Goal: Information Seeking & Learning: Learn about a topic

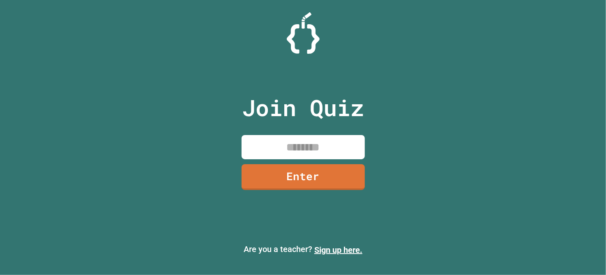
click at [302, 146] on input at bounding box center [303, 147] width 123 height 24
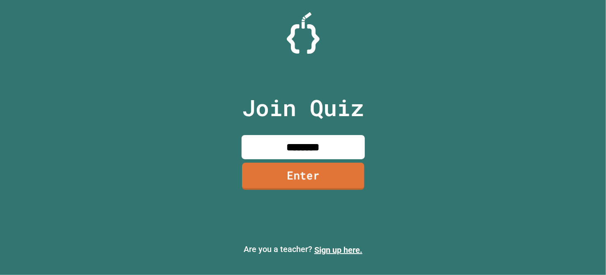
type input "********"
click at [314, 173] on link "Enter" at bounding box center [303, 176] width 122 height 27
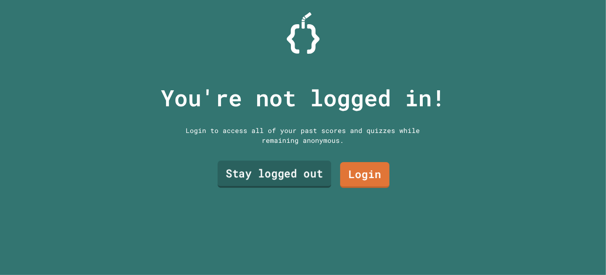
click at [288, 176] on link "Stay logged out" at bounding box center [274, 174] width 114 height 27
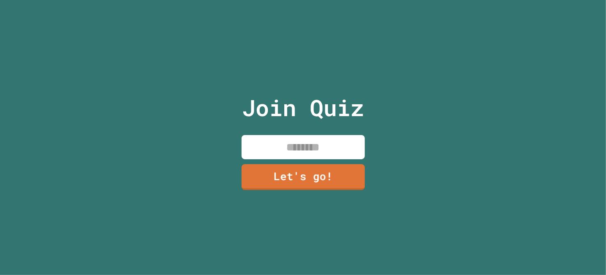
click at [312, 137] on input at bounding box center [303, 147] width 123 height 24
click at [305, 145] on input "*****" at bounding box center [303, 147] width 123 height 24
type input "******"
click at [307, 166] on link "Let's go!" at bounding box center [303, 176] width 120 height 27
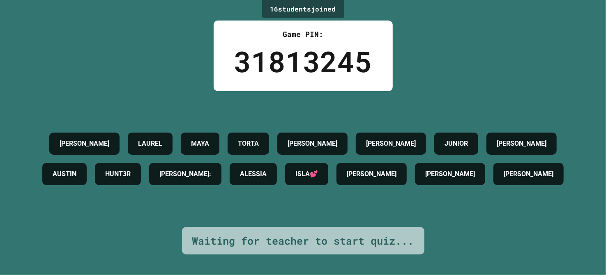
click at [358, 135] on div "[PERSON_NAME] [PERSON_NAME] [PERSON_NAME] [PERSON_NAME] HUNT3R [PERSON_NAME]: […" at bounding box center [303, 159] width 565 height 61
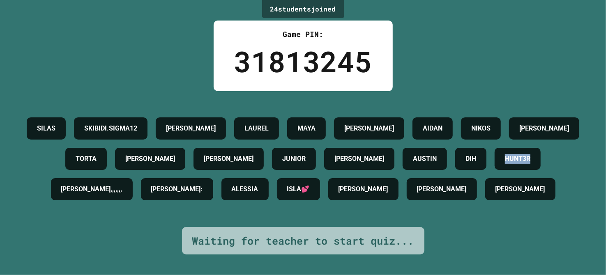
drag, startPoint x: 174, startPoint y: 183, endPoint x: 225, endPoint y: 185, distance: 51.0
click at [495, 170] on div "HUNT3R" at bounding box center [518, 159] width 46 height 22
click at [148, 205] on div "SILAS SKIBIDI.SIGMA12 [PERSON_NAME] [PERSON_NAME] AIDAN [PERSON_NAME] TORTA [PE…" at bounding box center [303, 158] width 565 height 91
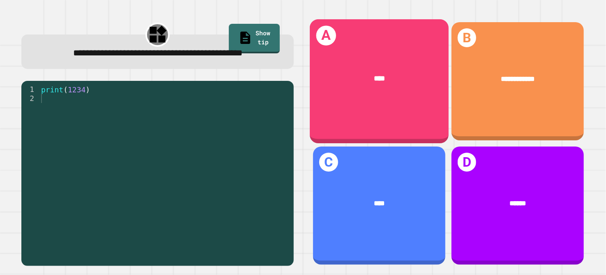
click at [343, 62] on div "****" at bounding box center [379, 79] width 139 height 41
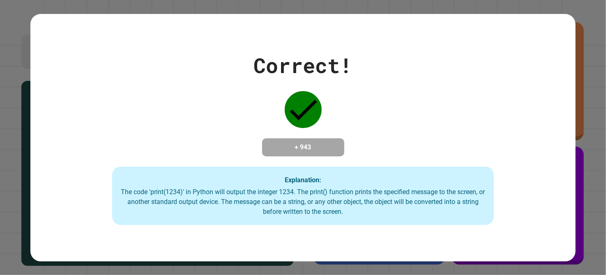
click at [325, 149] on h4 "+ 943" at bounding box center [303, 148] width 66 height 10
click at [545, 201] on div "Correct! + 943 Explanation: The code 'print(1234)' in Python will output the in…" at bounding box center [303, 137] width 546 height 175
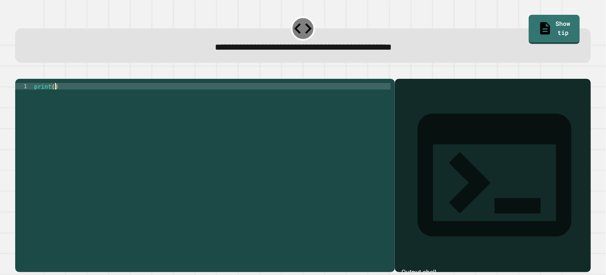
click at [55, 99] on div "print ( )" at bounding box center [211, 165] width 358 height 164
type textarea "**********"
click at [19, 72] on icon "button" at bounding box center [19, 72] width 0 height 0
drag, startPoint x: 301, startPoint y: 141, endPoint x: 307, endPoint y: 140, distance: 6.7
click at [307, 141] on div "print ( )" at bounding box center [211, 165] width 358 height 164
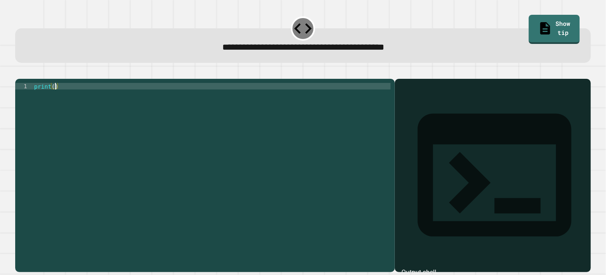
click at [54, 95] on div "print ( )" at bounding box center [211, 165] width 358 height 164
type textarea "**********"
click at [19, 72] on icon "button" at bounding box center [19, 72] width 0 height 0
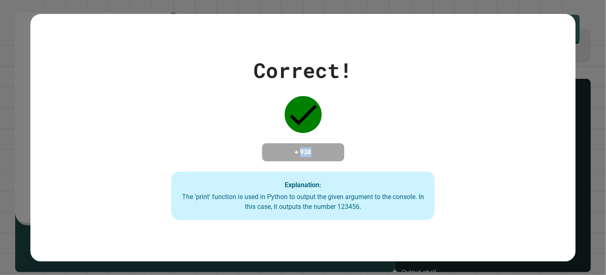
drag, startPoint x: 294, startPoint y: 150, endPoint x: 330, endPoint y: 144, distance: 36.6
click at [330, 148] on h4 "+ 938" at bounding box center [303, 153] width 66 height 10
click at [450, 114] on div "Correct! + 938 Explanation: The 'print' function is used in Python to output th…" at bounding box center [303, 137] width 377 height 165
drag, startPoint x: 286, startPoint y: 147, endPoint x: 323, endPoint y: 153, distance: 38.3
click at [323, 153] on h4 "+ 938" at bounding box center [303, 153] width 66 height 10
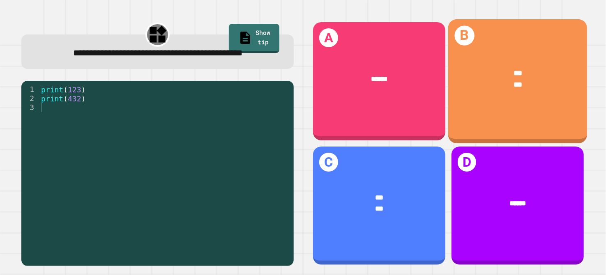
click at [483, 111] on div "B *** ***" at bounding box center [517, 81] width 139 height 125
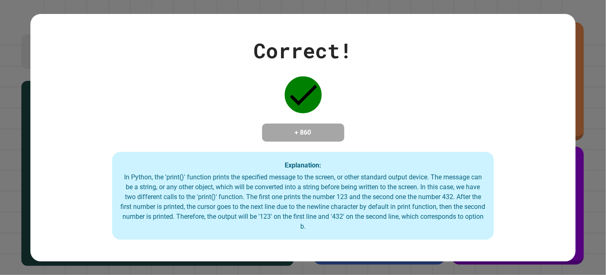
click at [239, 215] on div "In Python, the 'print()' function prints the specified message to the screen, o…" at bounding box center [302, 202] width 365 height 59
click at [237, 210] on div "In Python, the 'print()' function prints the specified message to the screen, o…" at bounding box center [302, 202] width 365 height 59
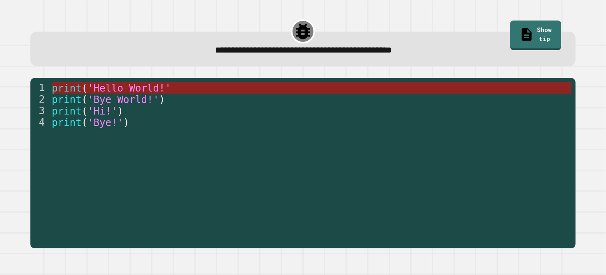
click at [136, 87] on span "'Hello World!'" at bounding box center [129, 89] width 83 height 12
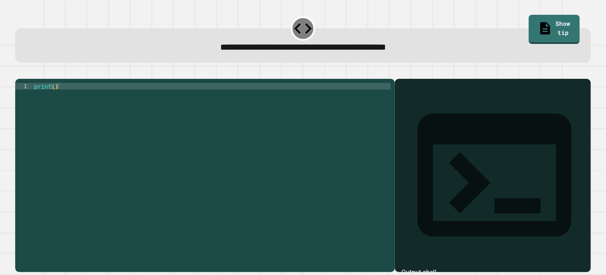
click at [53, 97] on div "print ( )" at bounding box center [211, 165] width 358 height 164
click at [53, 98] on div "print ( )" at bounding box center [211, 165] width 358 height 164
type textarea "**********"
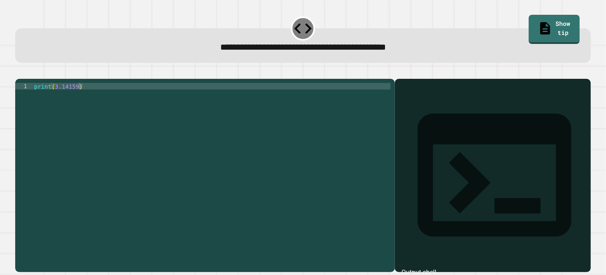
click at [19, 72] on button "button" at bounding box center [19, 72] width 0 height 0
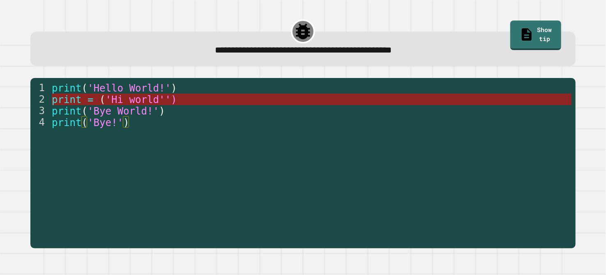
click at [157, 96] on span "'Hi world'')" at bounding box center [142, 100] width 72 height 12
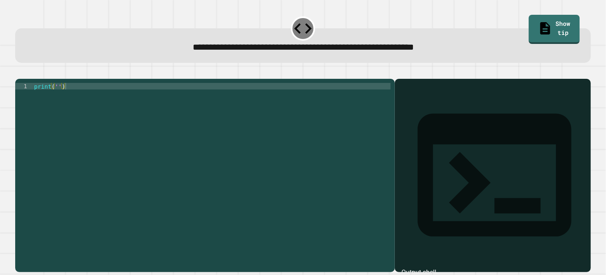
click at [58, 95] on div "print ( '' )" at bounding box center [211, 165] width 358 height 164
click at [19, 72] on icon "button" at bounding box center [19, 72] width 0 height 0
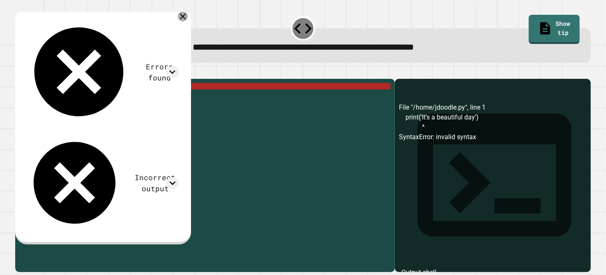
click at [188, 20] on icon at bounding box center [183, 17] width 10 height 10
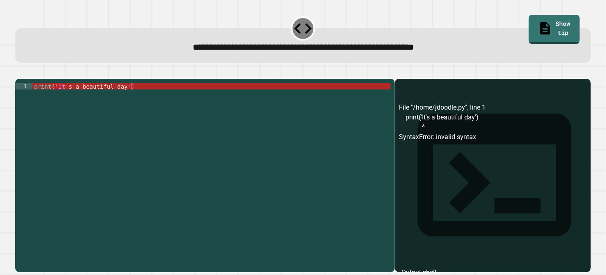
click at [130, 98] on div "print ( 'It' s a beautiful day ')" at bounding box center [211, 165] width 358 height 164
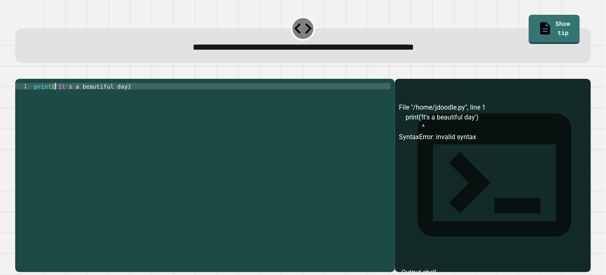
click at [56, 97] on div "print ( 'It' s a beautiful day )" at bounding box center [211, 165] width 358 height 164
click at [26, 79] on icon "button" at bounding box center [25, 77] width 5 height 6
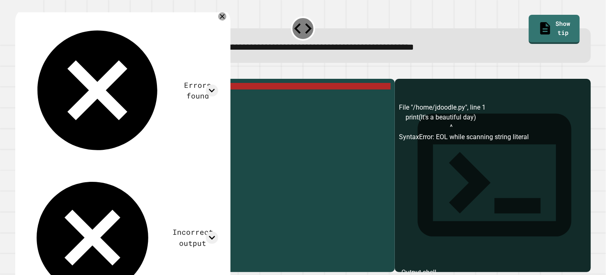
click at [110, 127] on div "print ( It 's a beautiful day)" at bounding box center [211, 165] width 358 height 164
click at [227, 15] on icon at bounding box center [222, 17] width 10 height 10
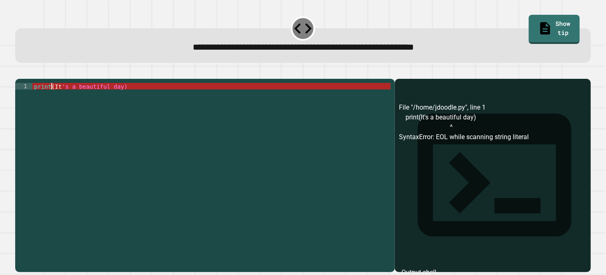
click at [53, 97] on div "print ( It 's a beautiful day)" at bounding box center [211, 165] width 358 height 164
click at [55, 99] on div "print ( It 's a beautiful day)" at bounding box center [211, 165] width 358 height 164
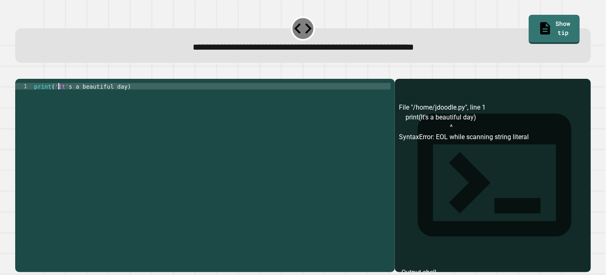
click at [127, 98] on div "print ( 'It' s a beautiful day )" at bounding box center [211, 165] width 358 height 164
type textarea "**********"
click at [19, 72] on icon "button" at bounding box center [19, 72] width 0 height 0
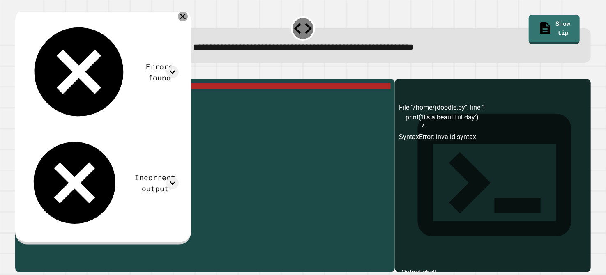
click at [188, 15] on icon at bounding box center [183, 17] width 10 height 10
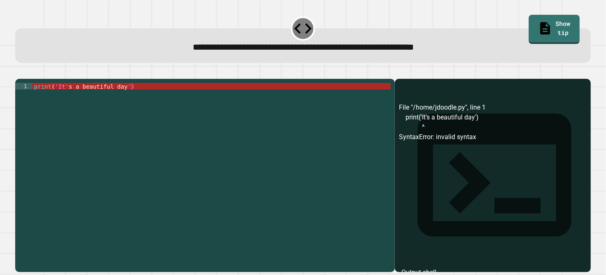
click at [134, 94] on div "**********" at bounding box center [205, 176] width 380 height 194
click at [132, 94] on div "print ( 'It' s a beautiful day ')" at bounding box center [211, 165] width 358 height 164
click at [54, 100] on div "print ( 'It' s a beautiful day ')" at bounding box center [211, 165] width 358 height 164
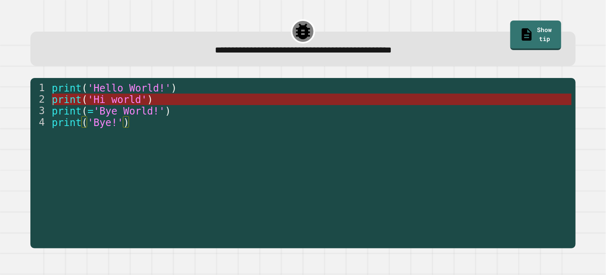
click at [122, 100] on span "'Hi world'" at bounding box center [118, 100] width 60 height 12
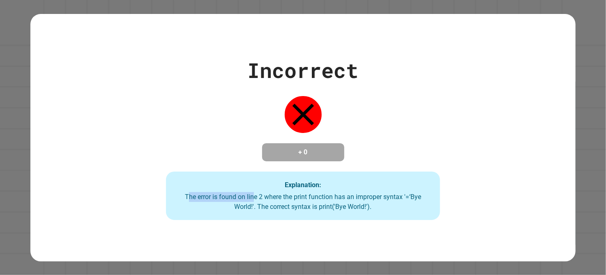
drag, startPoint x: 183, startPoint y: 199, endPoint x: 249, endPoint y: 191, distance: 66.6
click at [249, 191] on div "Explanation: The error is found on line 2 where the print function has an impro…" at bounding box center [303, 196] width 274 height 49
click at [222, 170] on div "Incorrect + 0 Explanation: The error is found on line 2 where the print functio…" at bounding box center [303, 137] width 392 height 165
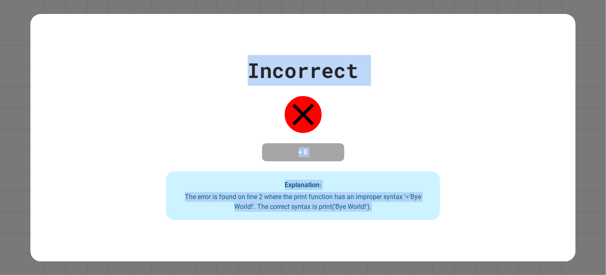
drag, startPoint x: 245, startPoint y: 62, endPoint x: 480, endPoint y: 205, distance: 275.6
click at [480, 205] on div "Incorrect + 0 Explanation: The error is found on line 2 where the print functio…" at bounding box center [303, 137] width 392 height 165
click at [293, 122] on icon at bounding box center [303, 114] width 37 height 37
click at [214, 118] on div "Incorrect + 0 Explanation: The error is found on line 2 where the print functio…" at bounding box center [303, 137] width 392 height 165
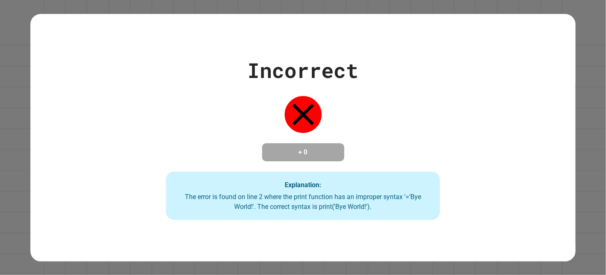
click at [214, 118] on div "Incorrect + 0 Explanation: The error is found on line 2 where the print functio…" at bounding box center [303, 137] width 392 height 165
drag, startPoint x: 220, startPoint y: 130, endPoint x: 423, endPoint y: 58, distance: 215.3
click at [423, 58] on div "Incorrect + 0 Explanation: The error is found on line 2 where the print functio…" at bounding box center [303, 137] width 392 height 165
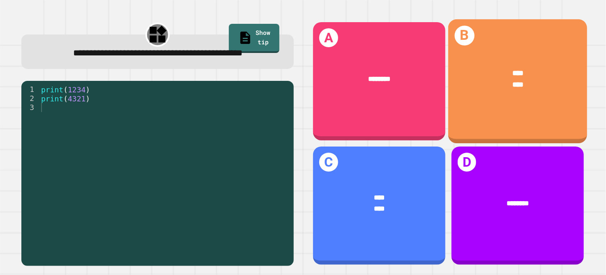
click at [467, 92] on div "**** ****" at bounding box center [517, 79] width 139 height 52
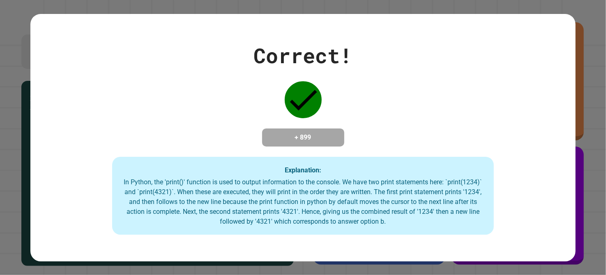
drag, startPoint x: 467, startPoint y: 92, endPoint x: 453, endPoint y: 85, distance: 15.1
click at [453, 85] on div "Correct! + 899 Explanation: In Python, the 'print()' function is used to output…" at bounding box center [303, 137] width 546 height 195
drag, startPoint x: 403, startPoint y: 95, endPoint x: 394, endPoint y: 105, distance: 13.4
click at [394, 105] on div "Correct! + 899 Explanation: In Python, the 'print()' function is used to output…" at bounding box center [303, 137] width 546 height 195
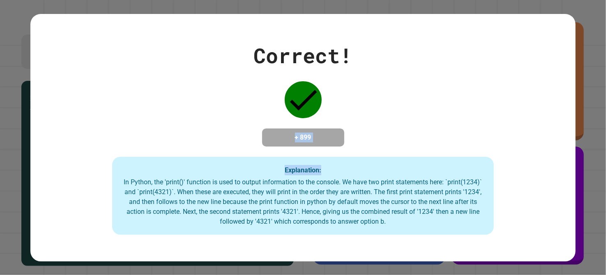
drag, startPoint x: 394, startPoint y: 105, endPoint x: 254, endPoint y: 121, distance: 141.1
click at [254, 121] on div "Correct! + 899 Explanation: In Python, the 'print()' function is used to output…" at bounding box center [303, 137] width 546 height 195
click at [314, 104] on icon at bounding box center [303, 99] width 37 height 37
click at [373, 115] on div "Correct! + 899 Explanation: In Python, the 'print()' function is used to output…" at bounding box center [303, 137] width 546 height 195
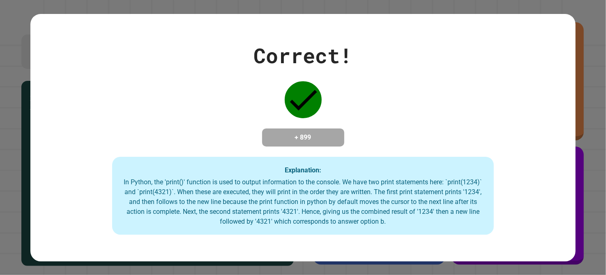
click at [369, 94] on div "Correct! + 899 Explanation: In Python, the 'print()' function is used to output…" at bounding box center [303, 137] width 546 height 195
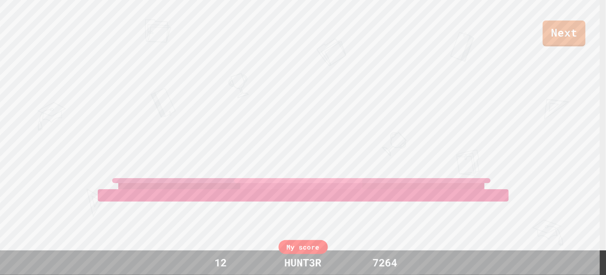
click at [558, 102] on div "Next [PERSON_NAME],,,,,,, [PERSON_NAME]: [PERSON_NAME] View leaderboard" at bounding box center [303, 137] width 606 height 275
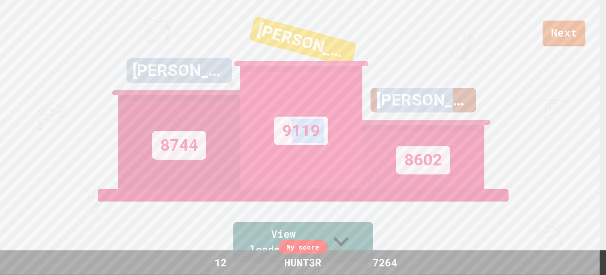
drag, startPoint x: 284, startPoint y: 144, endPoint x: 407, endPoint y: 153, distance: 123.2
click at [407, 153] on div "[PERSON_NAME],,,,,,, 8744 [PERSON_NAME]: 9119 EDDY 8602" at bounding box center [303, 94] width 370 height 189
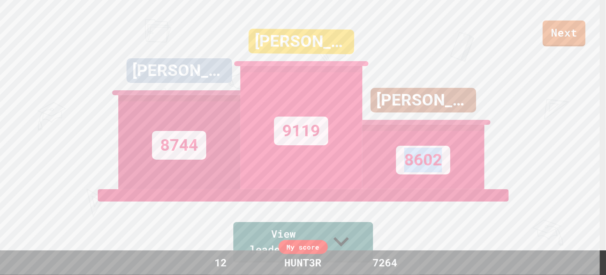
drag, startPoint x: 435, startPoint y: 163, endPoint x: 400, endPoint y: 88, distance: 82.7
click at [393, 131] on div "8602" at bounding box center [424, 157] width 122 height 65
click at [411, 55] on div "EDDY 8602" at bounding box center [424, 94] width 122 height 189
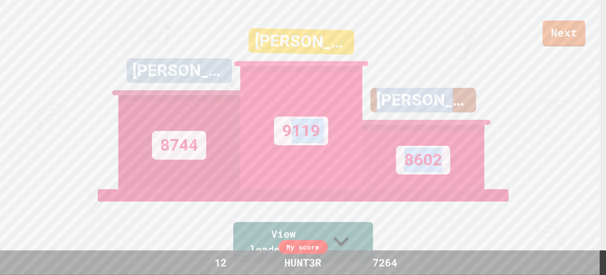
drag, startPoint x: 286, startPoint y: 137, endPoint x: 522, endPoint y: 165, distance: 237.2
click at [522, 165] on div "Next [PERSON_NAME],,,,,,, 8744 [PERSON_NAME]: 9119 EDDY 8602 View leaderboard" at bounding box center [303, 137] width 606 height 275
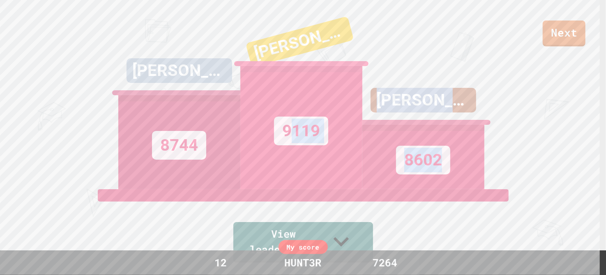
click at [522, 163] on div "Next [PERSON_NAME],,,,,,, 8744 [PERSON_NAME]: 9119 EDDY 8602 View leaderboard" at bounding box center [303, 137] width 606 height 275
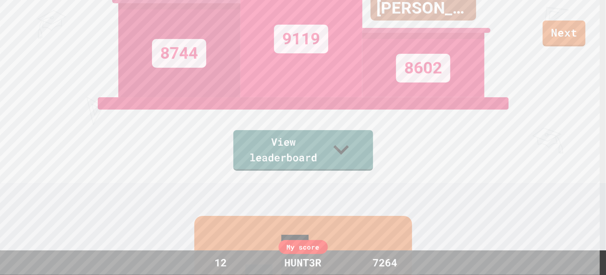
scroll to position [92, 0]
click at [331, 155] on link "View leaderboard" at bounding box center [303, 149] width 139 height 43
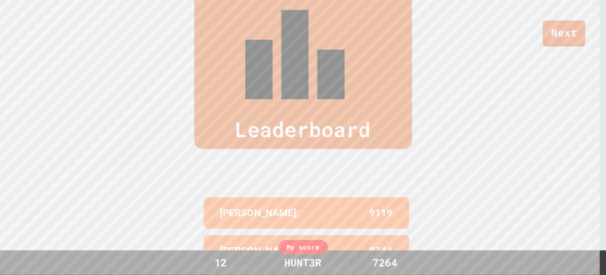
scroll to position [335, 0]
